Goal: Obtain resource: Download file/media

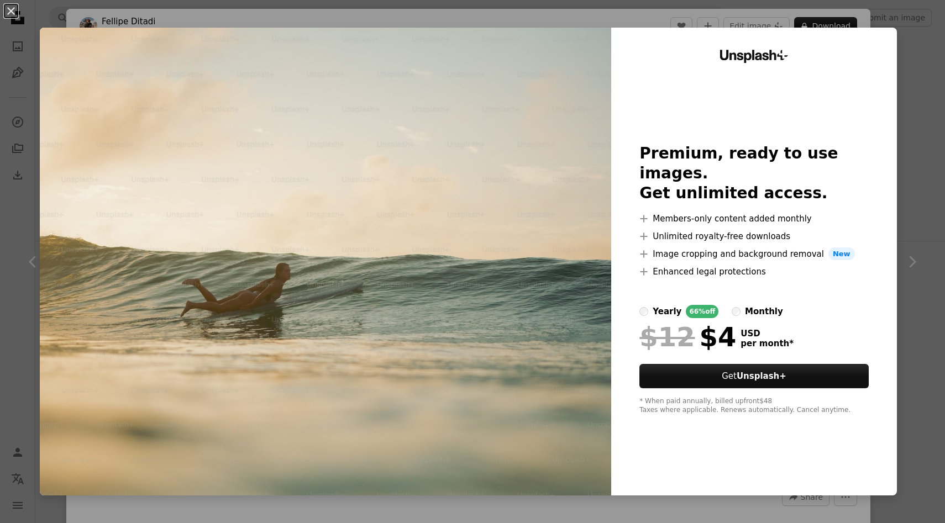
click at [909, 24] on div "An X shape Unsplash+ Premium, ready to use images. Get unlimited access. A plus…" at bounding box center [472, 261] width 945 height 523
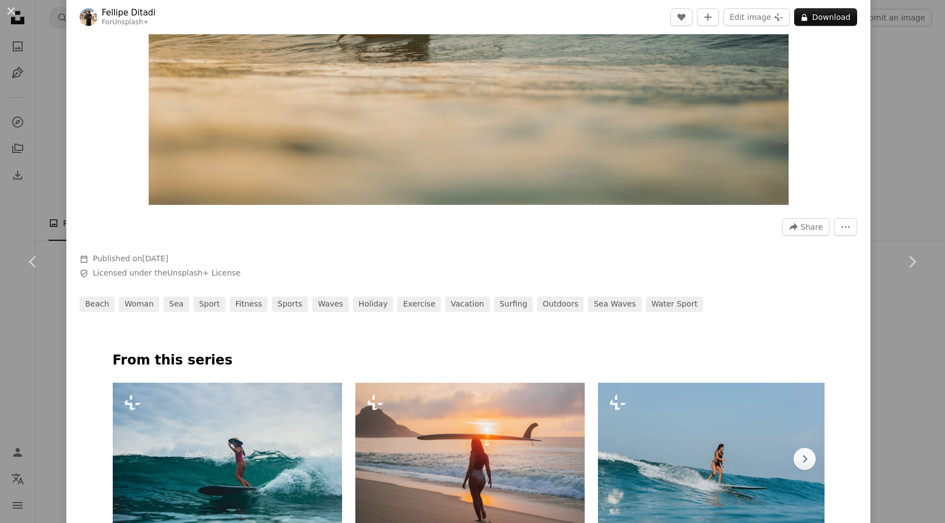
scroll to position [517, 0]
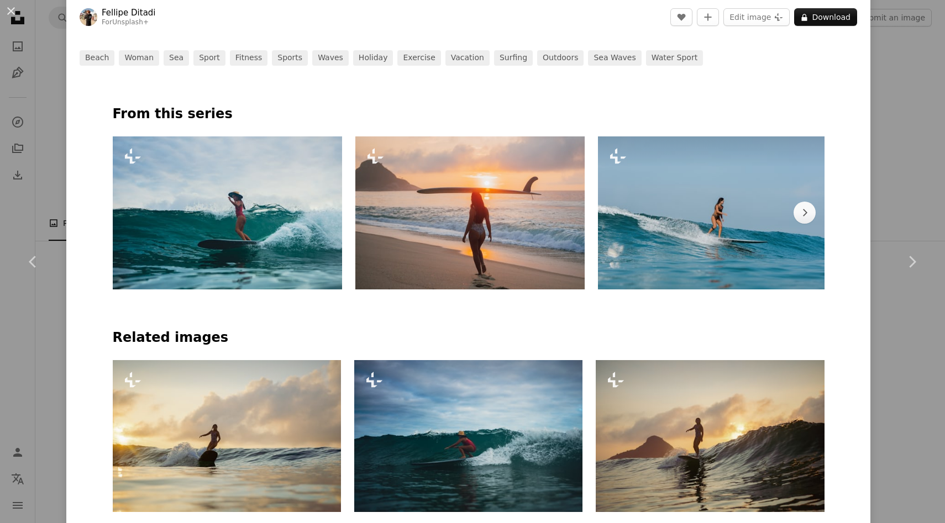
click at [687, 250] on img at bounding box center [713, 212] width 230 height 153
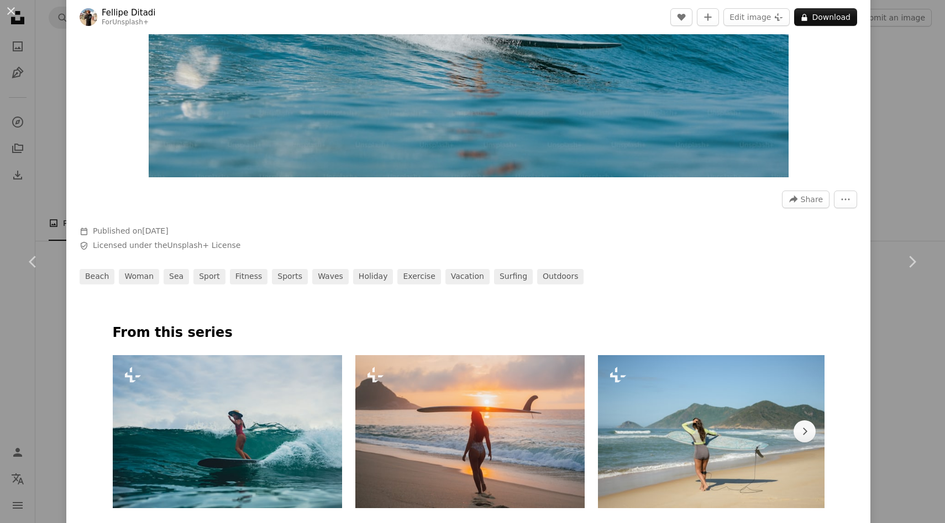
scroll to position [319, 0]
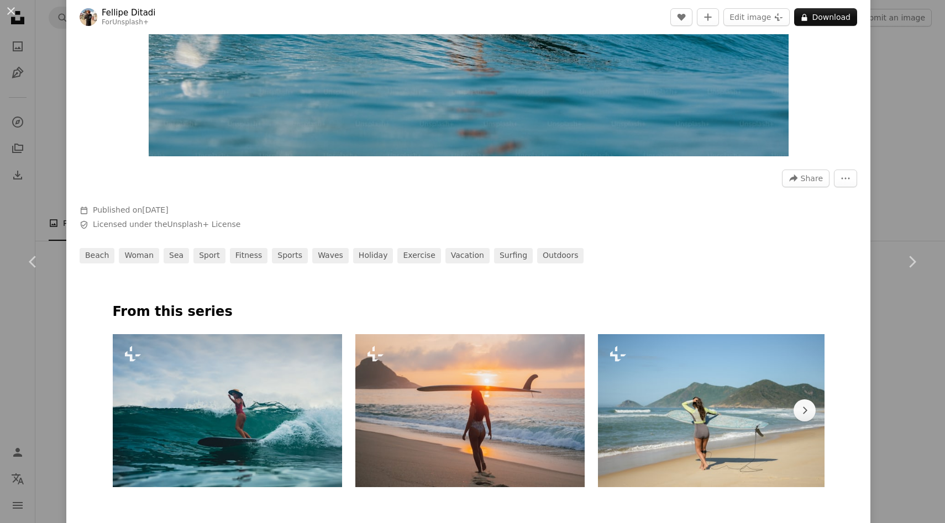
click at [214, 407] on img at bounding box center [227, 410] width 229 height 153
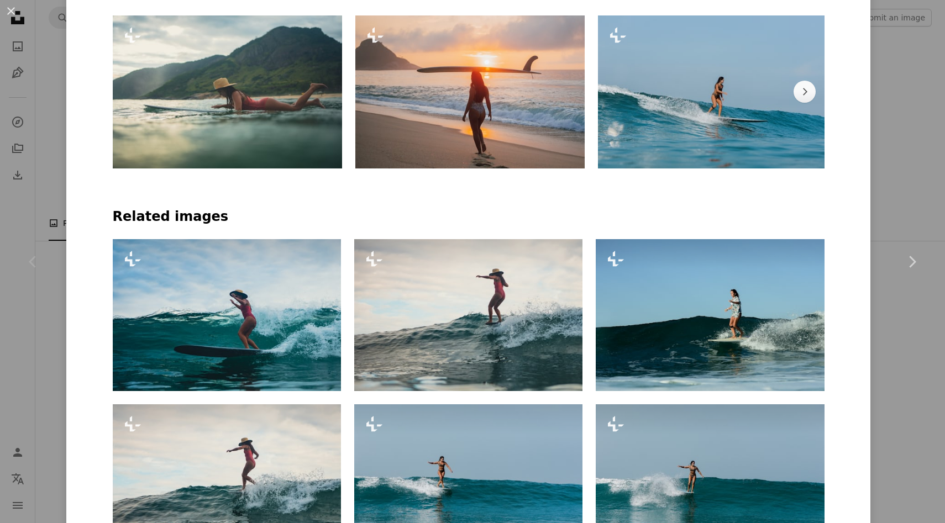
scroll to position [658, 0]
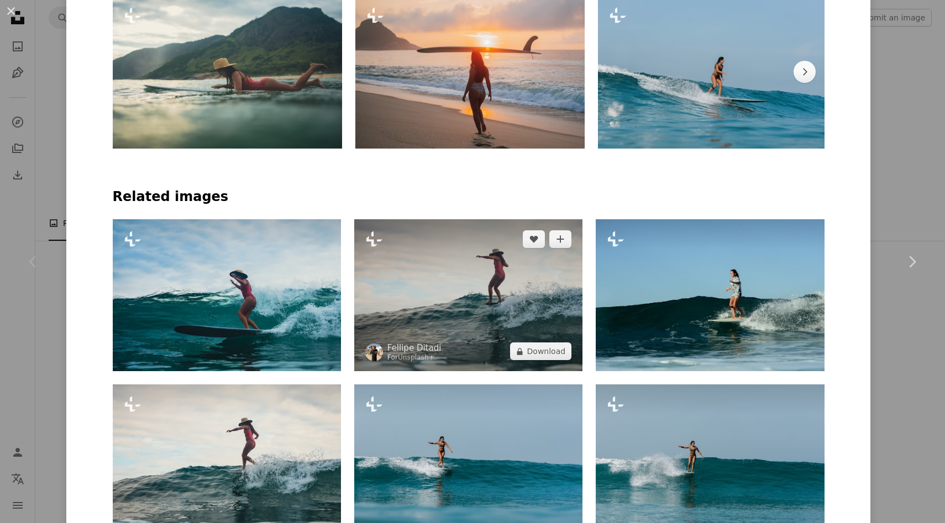
click at [499, 318] on img at bounding box center [468, 295] width 228 height 152
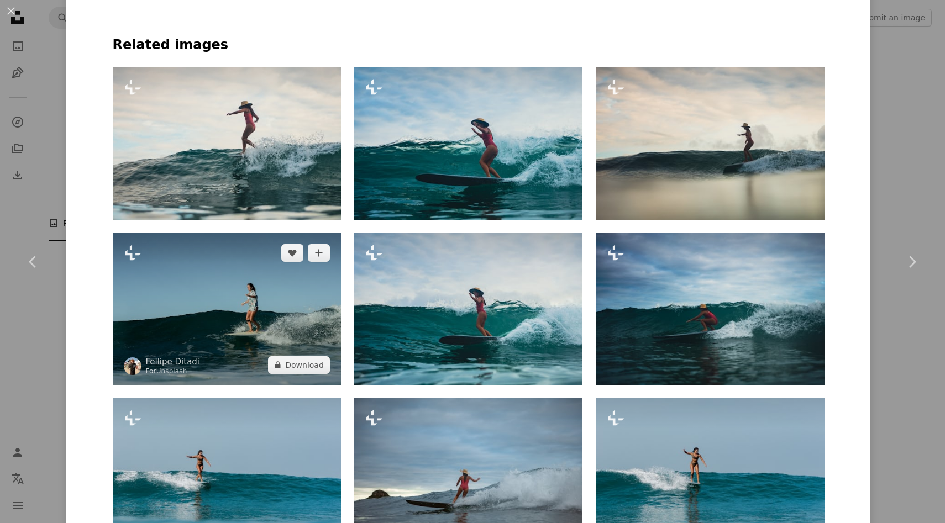
scroll to position [813, 0]
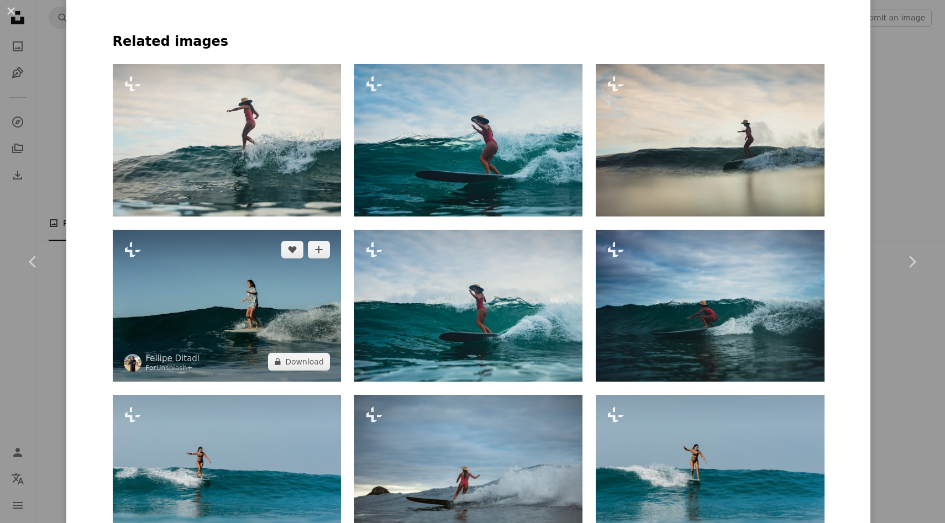
click at [283, 329] on img at bounding box center [227, 306] width 228 height 152
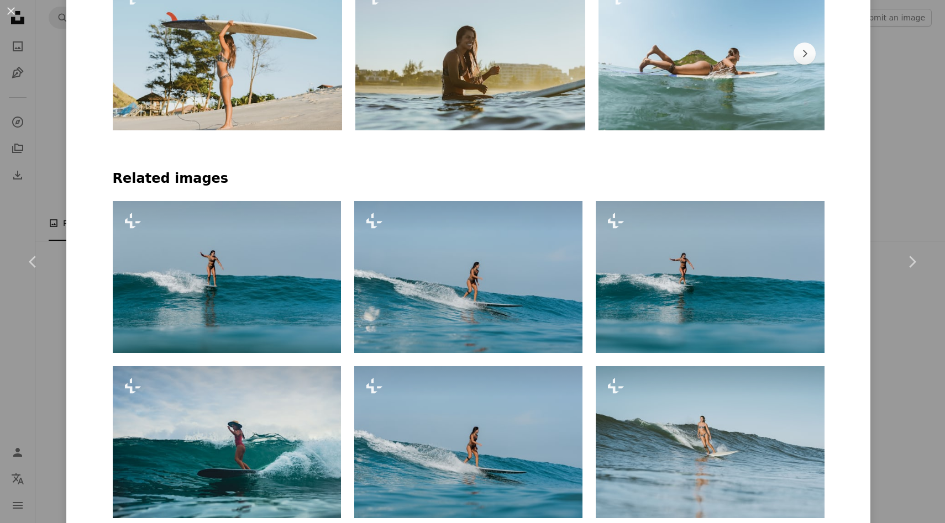
scroll to position [679, 0]
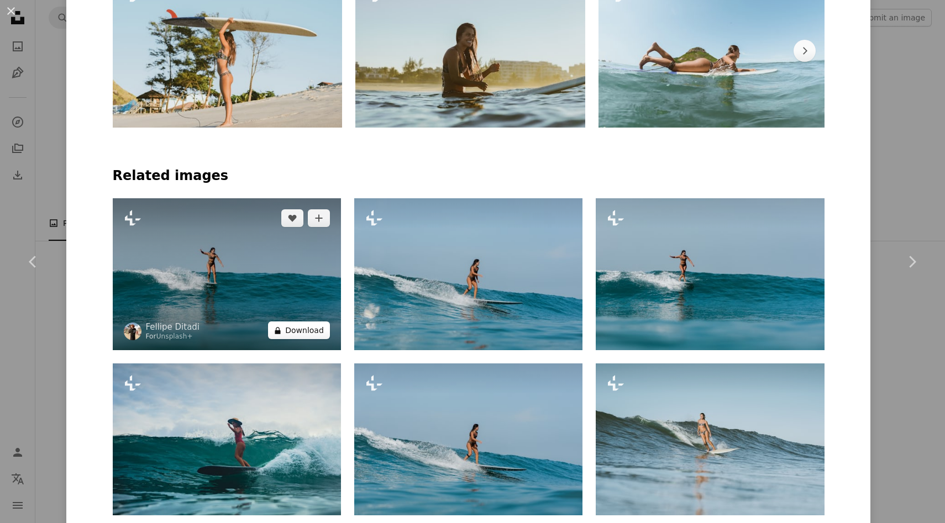
click at [283, 336] on button "A lock Download" at bounding box center [299, 331] width 62 height 18
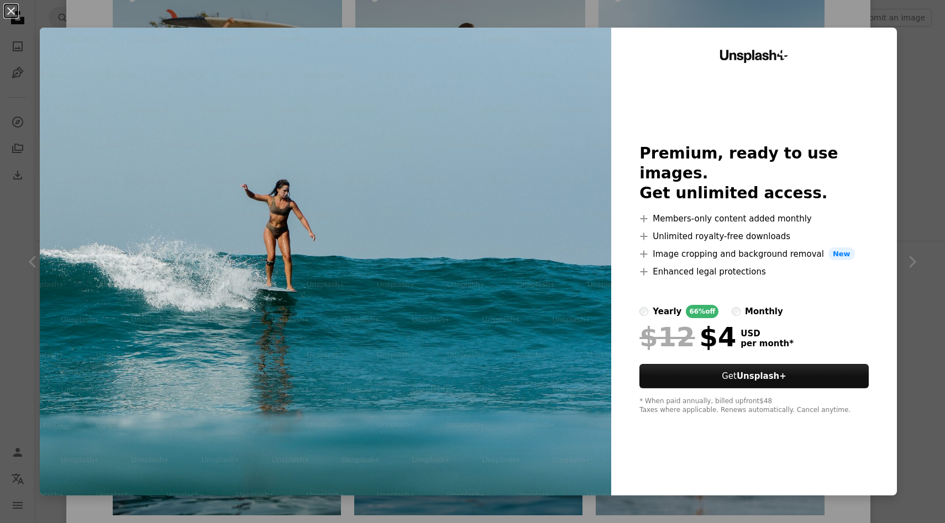
click at [822, 29] on div "Unsplash+ Premium, ready to use images. Get unlimited access. A plus sign Membe…" at bounding box center [754, 262] width 286 height 468
click at [821, 19] on div "An X shape Unsplash+ Premium, ready to use images. Get unlimited access. A plus…" at bounding box center [472, 261] width 945 height 523
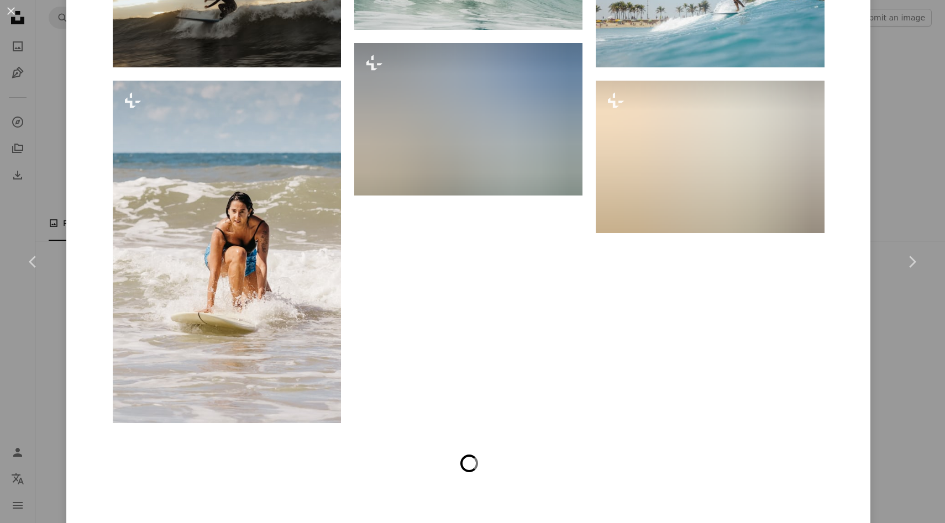
scroll to position [2974, 0]
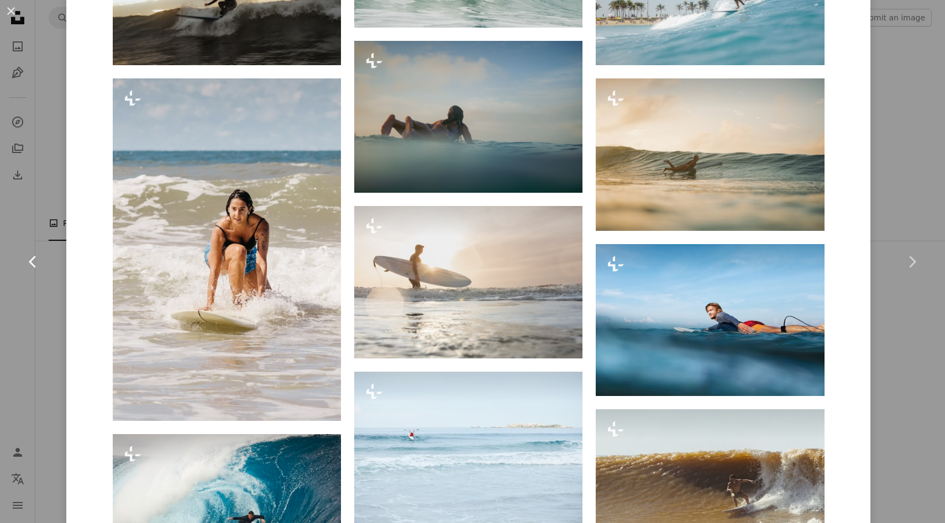
click at [54, 227] on link "Chevron left" at bounding box center [33, 262] width 66 height 106
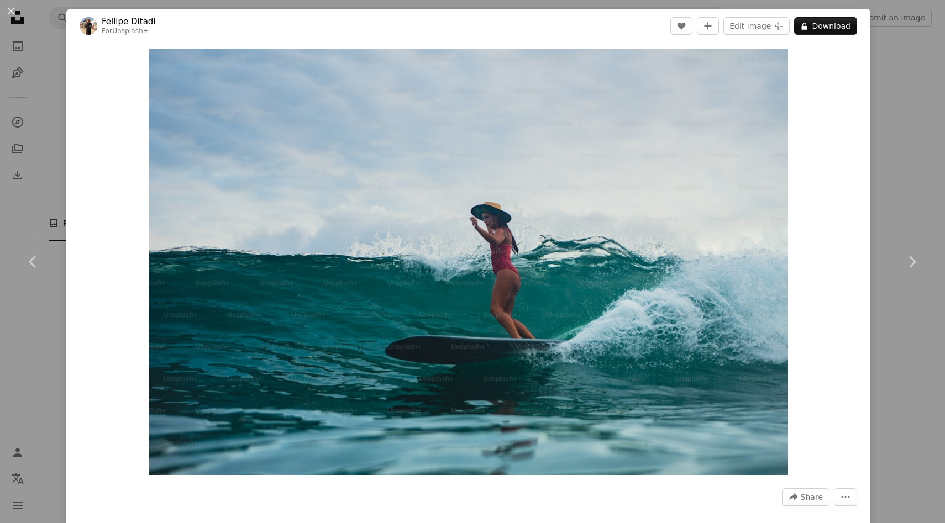
click at [9, 16] on button "An X shape" at bounding box center [10, 10] width 13 height 13
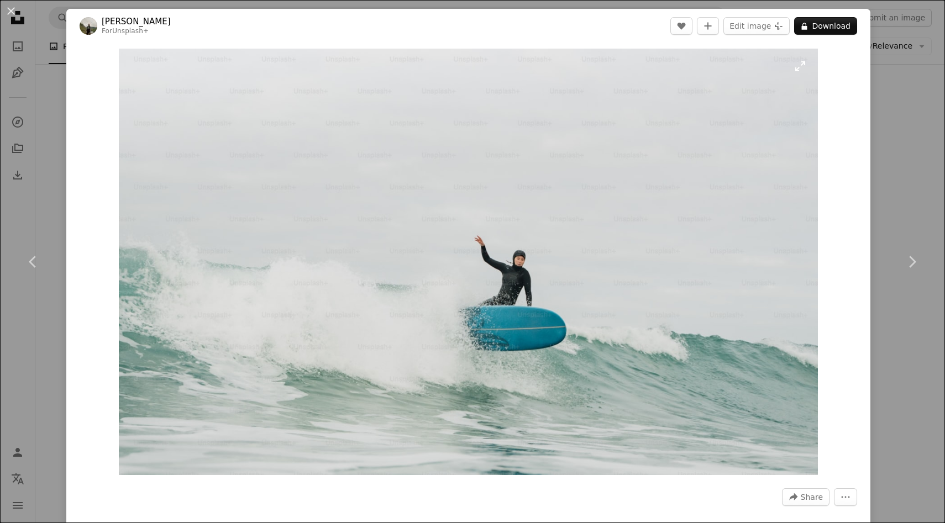
scroll to position [365, 0]
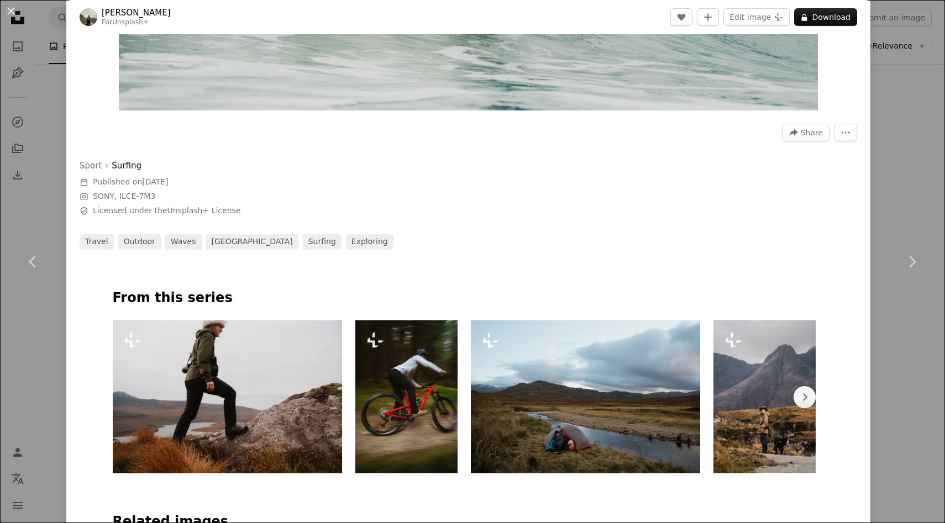
click at [128, 161] on link "Surfing" at bounding box center [127, 165] width 30 height 13
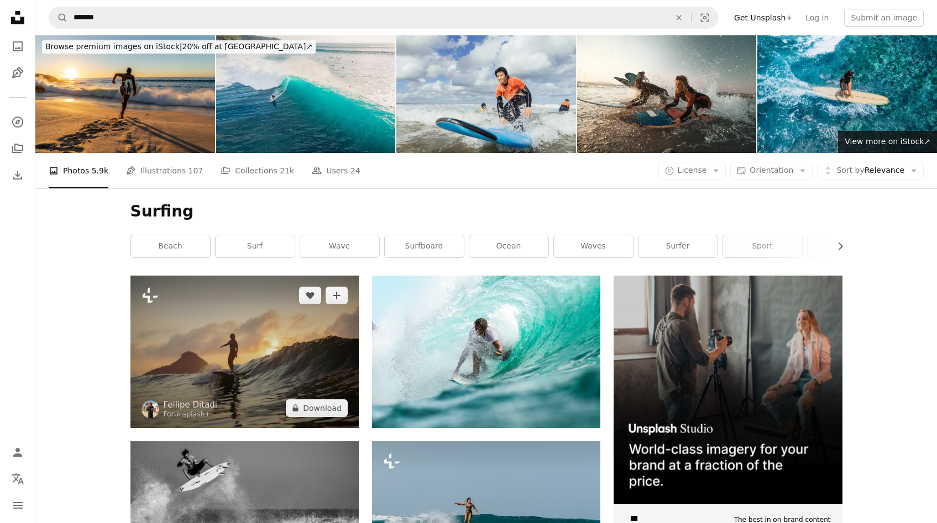
scroll to position [2, 0]
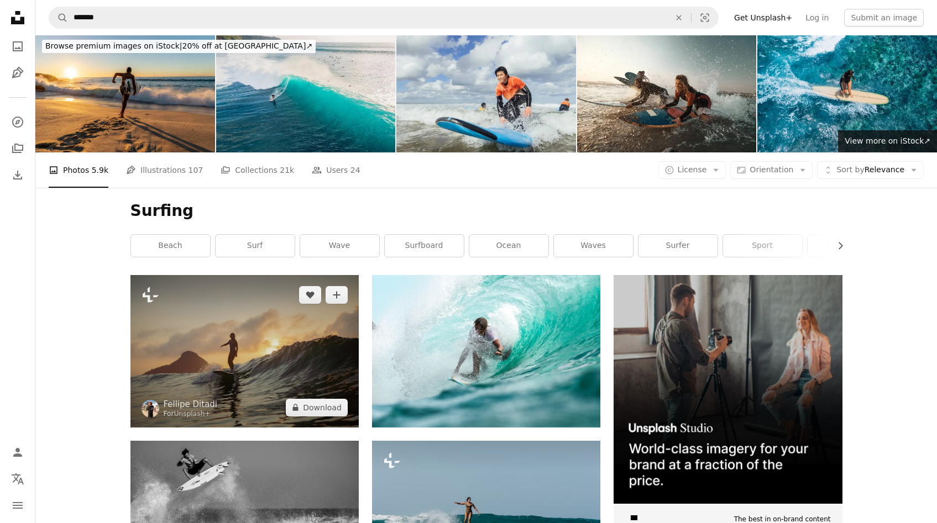
click at [241, 332] on img at bounding box center [244, 351] width 228 height 152
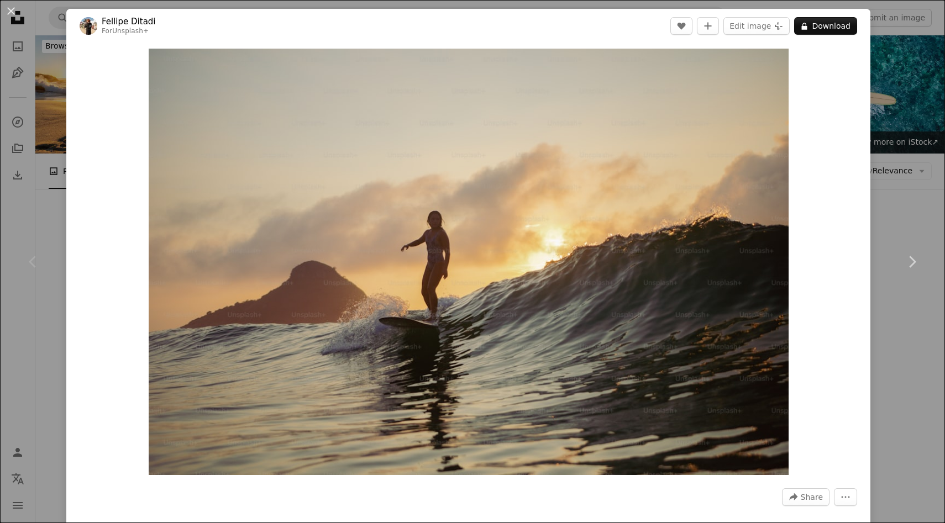
click at [59, 297] on div "Chevron left" at bounding box center [33, 262] width 66 height 106
click at [17, 12] on button "An X shape" at bounding box center [10, 10] width 13 height 13
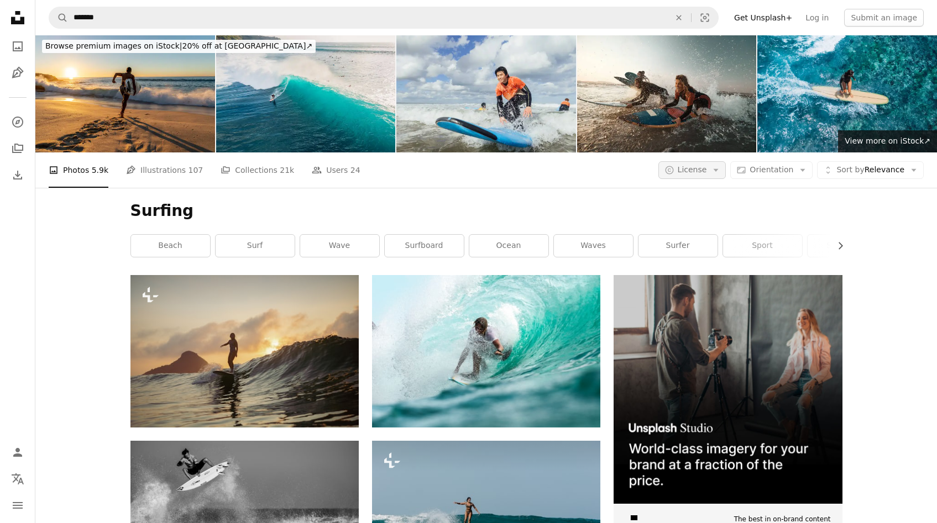
click at [721, 174] on icon "Arrow down" at bounding box center [716, 170] width 10 height 10
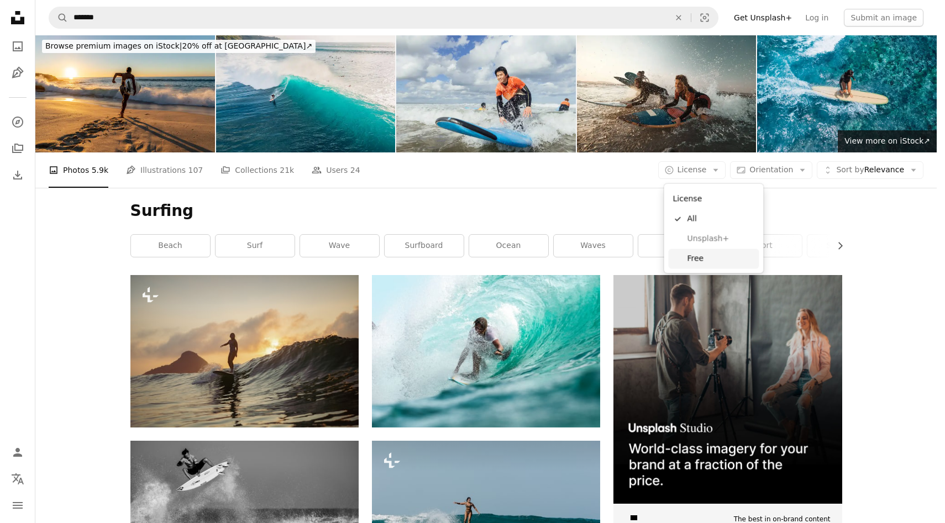
click at [722, 252] on link "Free" at bounding box center [714, 259] width 91 height 20
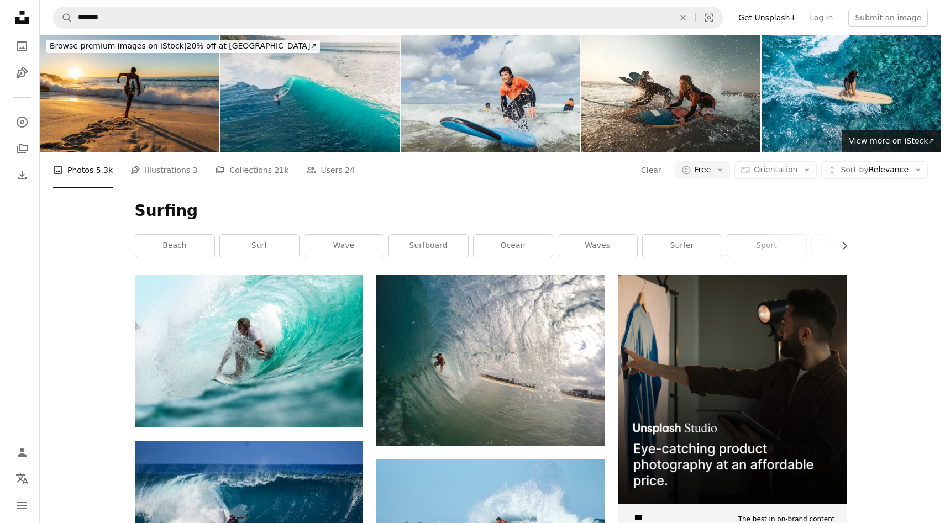
scroll to position [1737, 0]
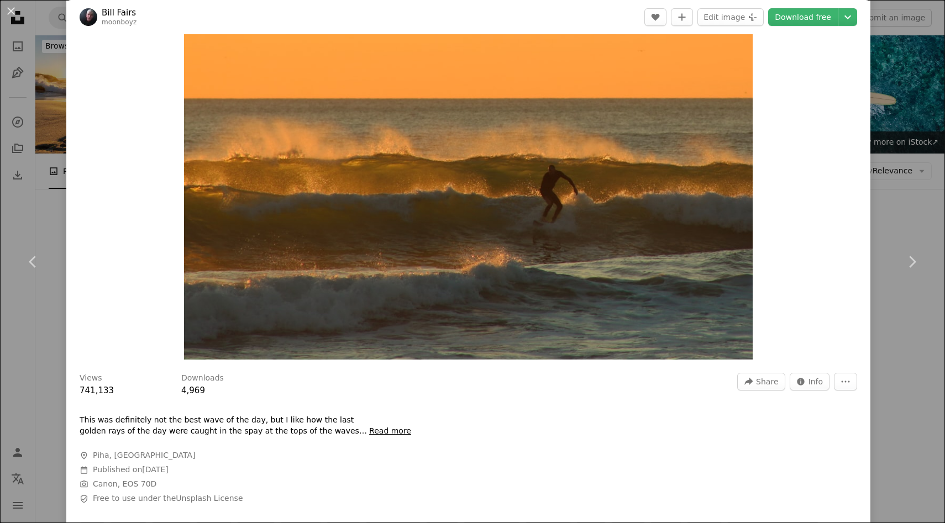
scroll to position [465, 0]
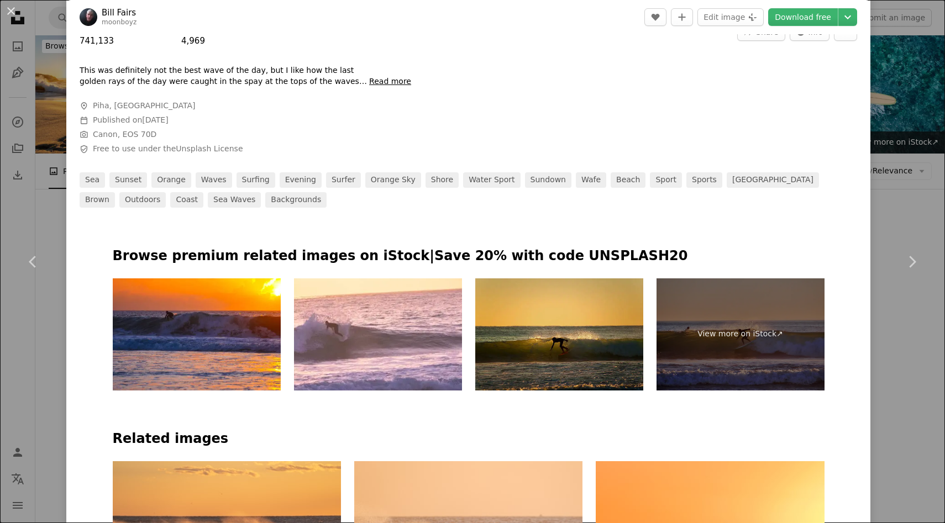
click at [596, 330] on img at bounding box center [559, 334] width 168 height 112
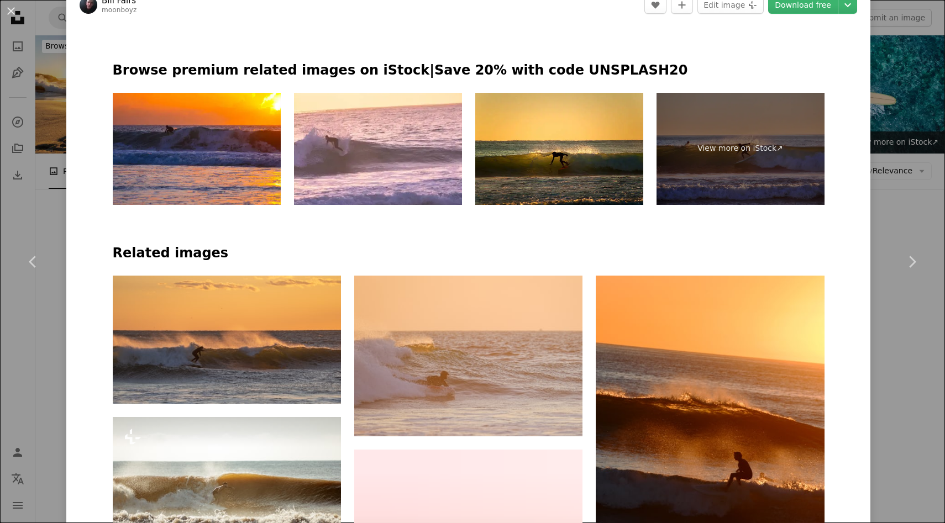
scroll to position [835, 0]
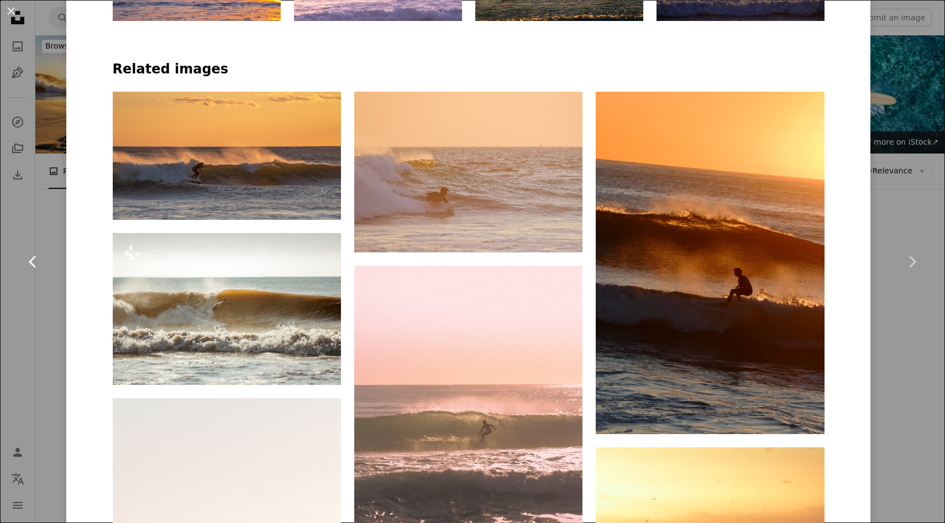
click at [41, 276] on link "Chevron left" at bounding box center [33, 262] width 66 height 106
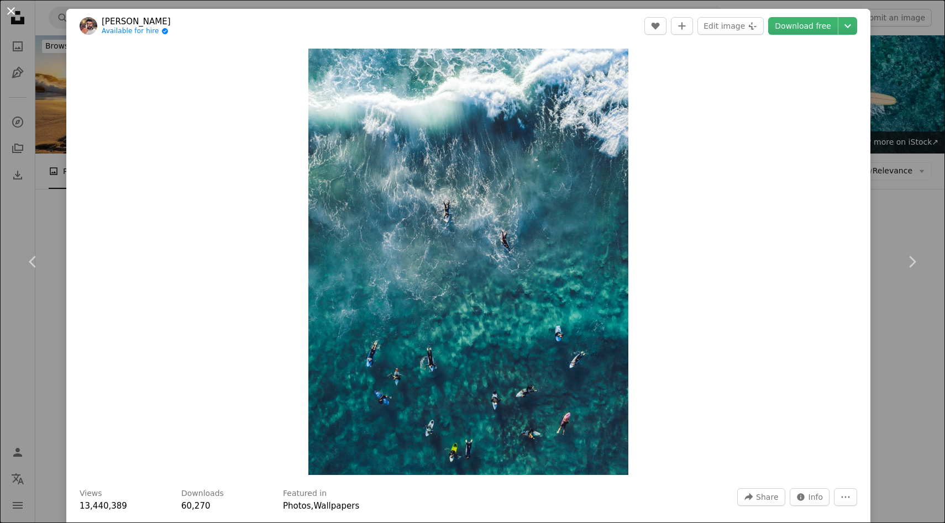
click at [13, 14] on button "An X shape" at bounding box center [10, 10] width 13 height 13
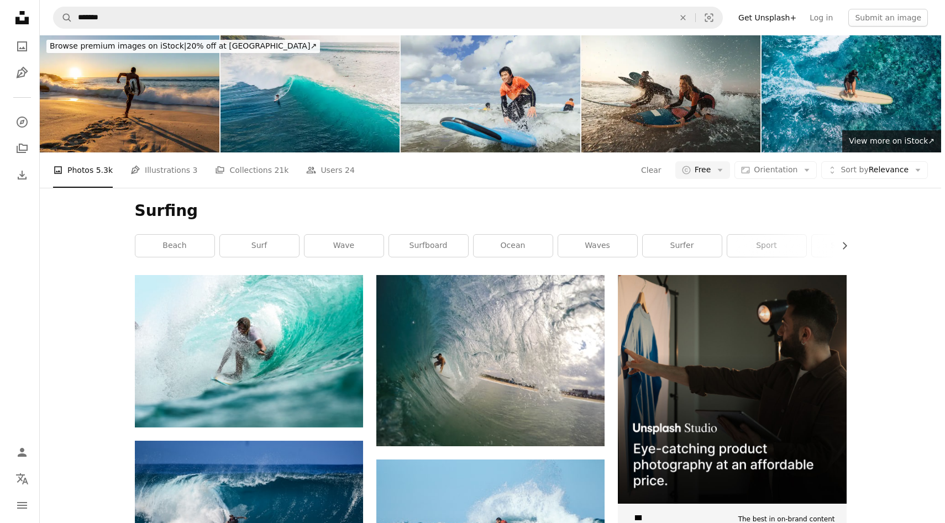
scroll to position [2083, 0]
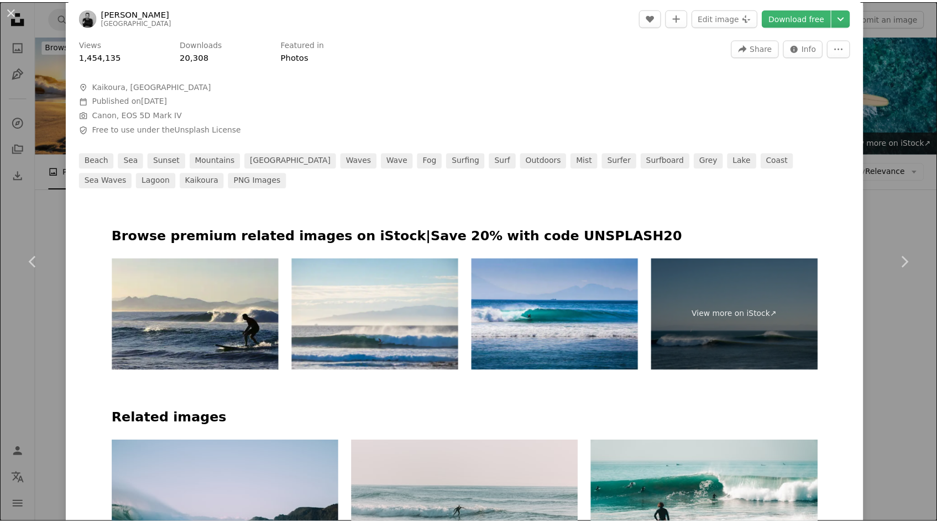
scroll to position [492, 0]
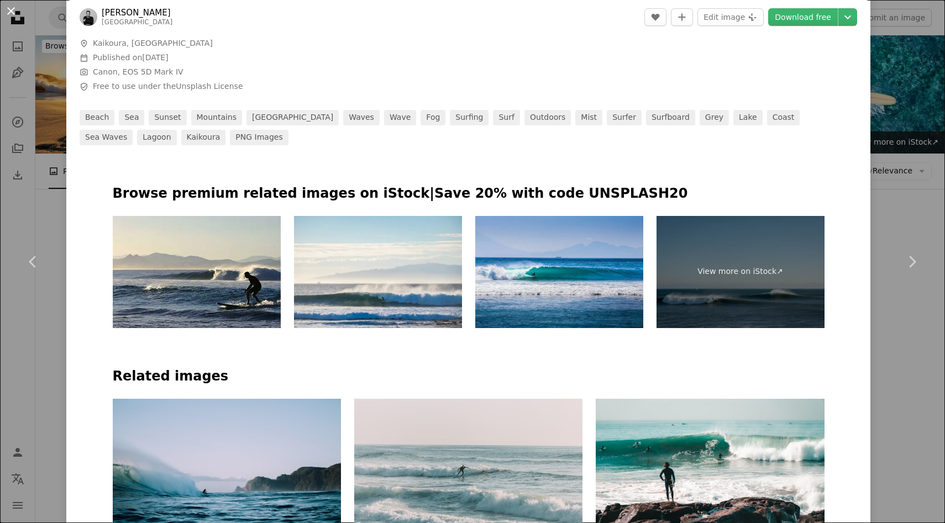
click at [12, 9] on button "An X shape" at bounding box center [10, 10] width 13 height 13
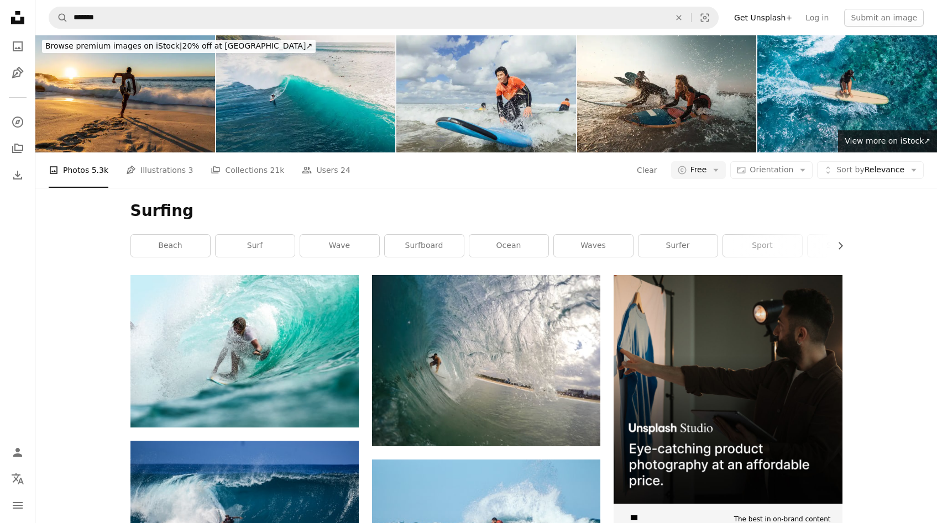
scroll to position [2525, 0]
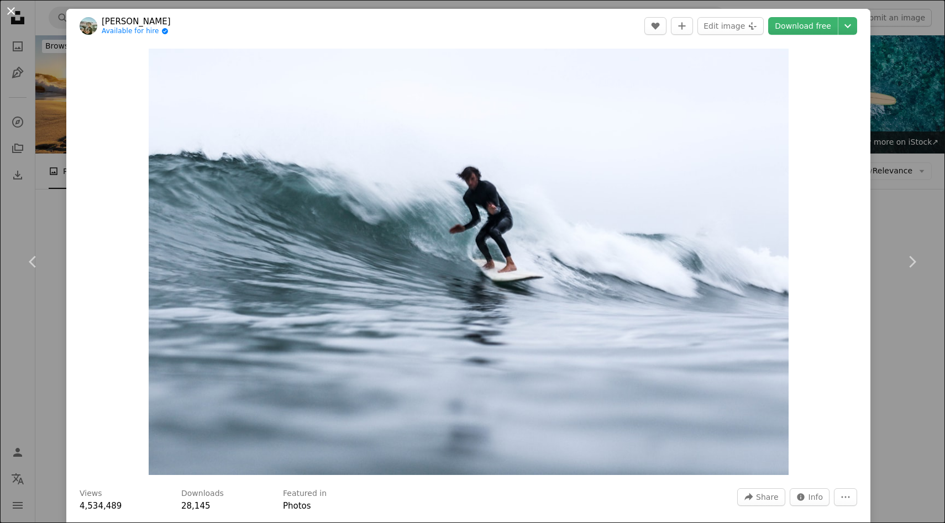
click at [8, 11] on button "An X shape" at bounding box center [10, 10] width 13 height 13
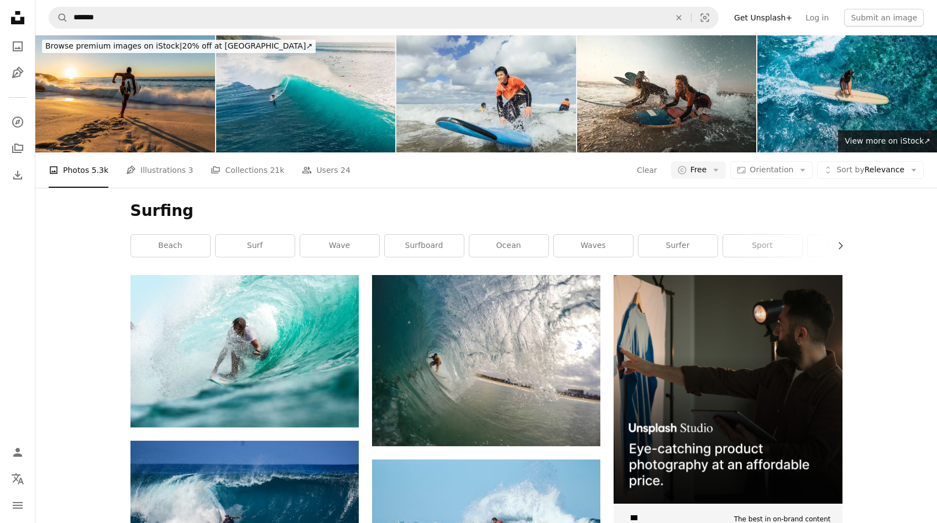
scroll to position [4228, 0]
